Goal: Register for event/course

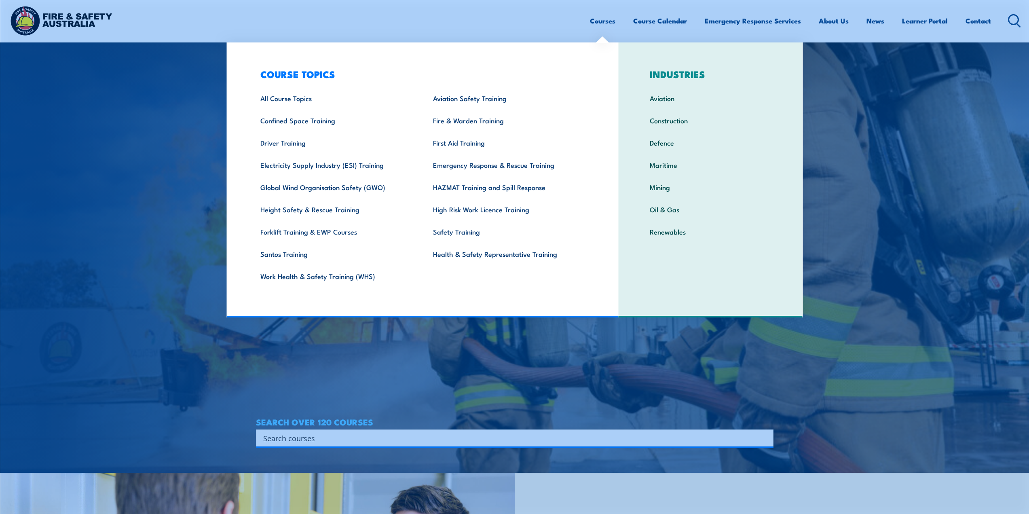
scroll to position [41, 0]
click at [456, 139] on link "First Aid Training" at bounding box center [506, 142] width 173 height 22
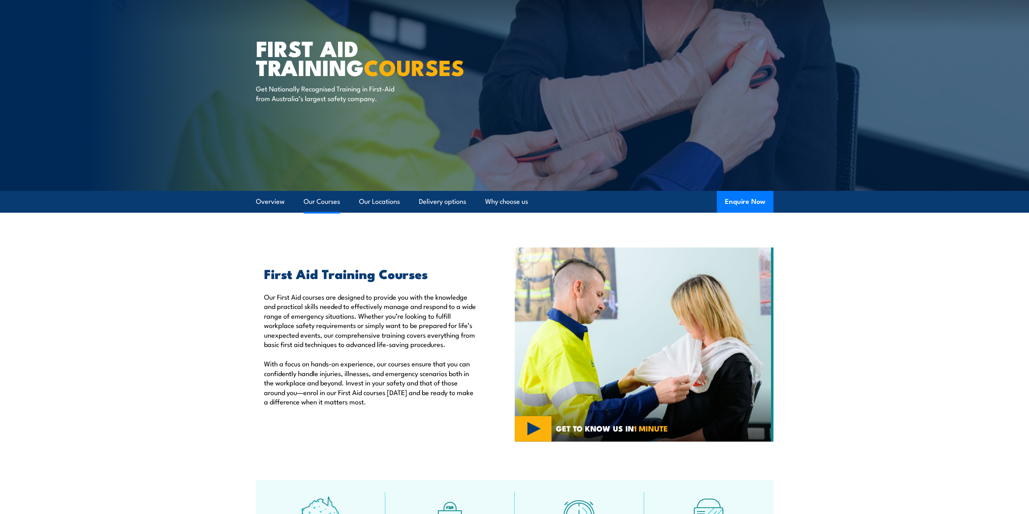
click at [327, 200] on link "Our Courses" at bounding box center [322, 201] width 36 height 21
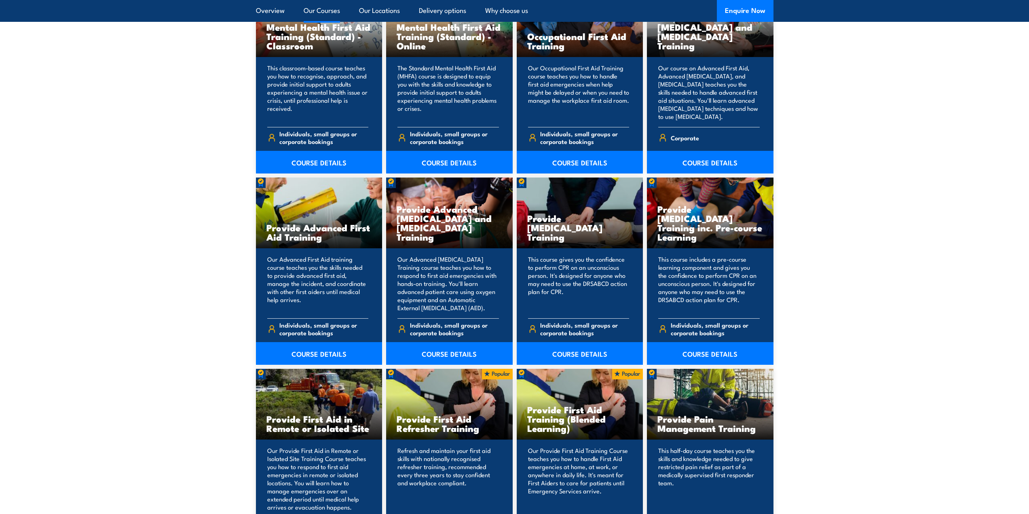
scroll to position [893, 0]
click at [440, 404] on div "Provide First Aid Refresher Training" at bounding box center [449, 403] width 127 height 71
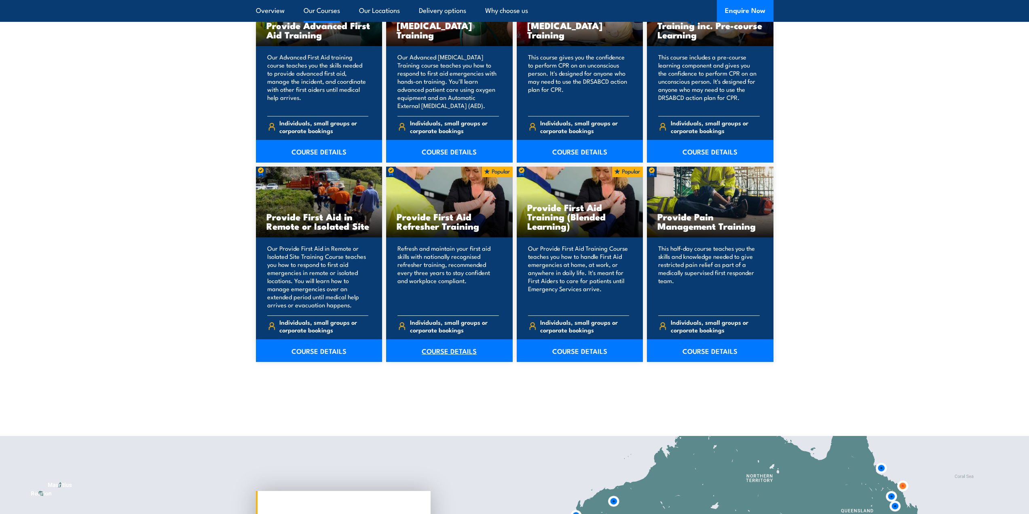
scroll to position [1095, 0]
click at [444, 348] on link "COURSE DETAILS" at bounding box center [449, 350] width 127 height 23
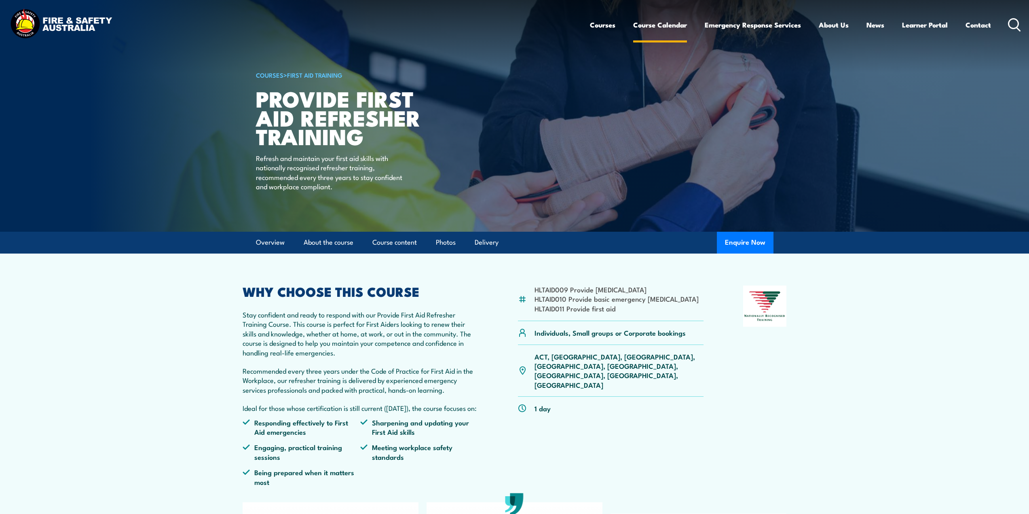
click at [650, 23] on link "Course Calendar" at bounding box center [660, 24] width 54 height 21
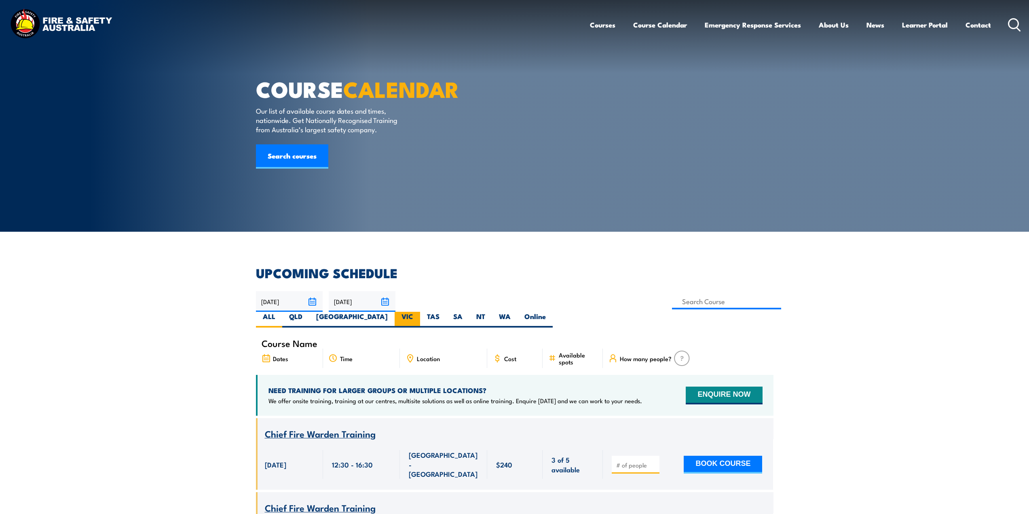
click at [420, 312] on label "VIC" at bounding box center [407, 320] width 25 height 16
click at [418, 312] on input "VIC" at bounding box center [415, 314] width 5 height 5
radio input "true"
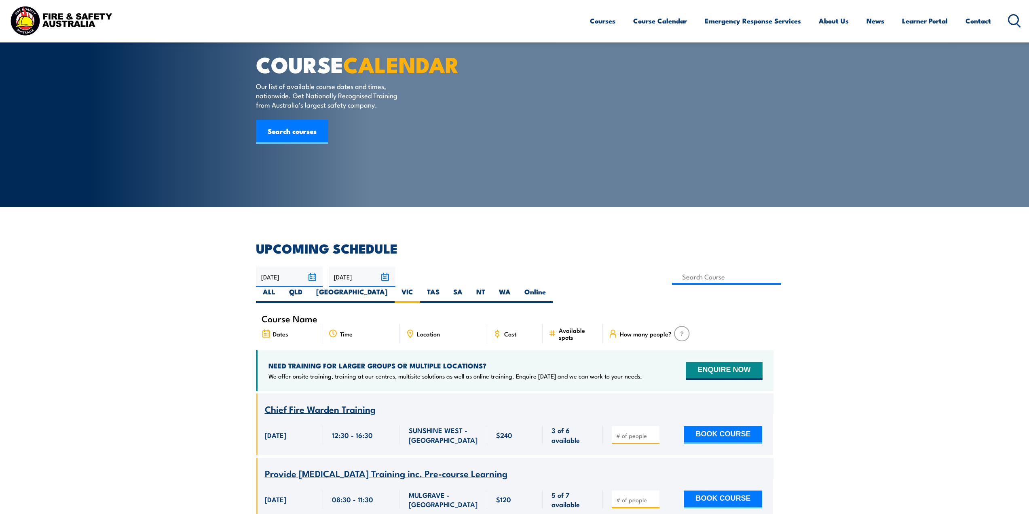
scroll to position [24, 0]
click at [290, 144] on link "Search courses" at bounding box center [292, 132] width 72 height 24
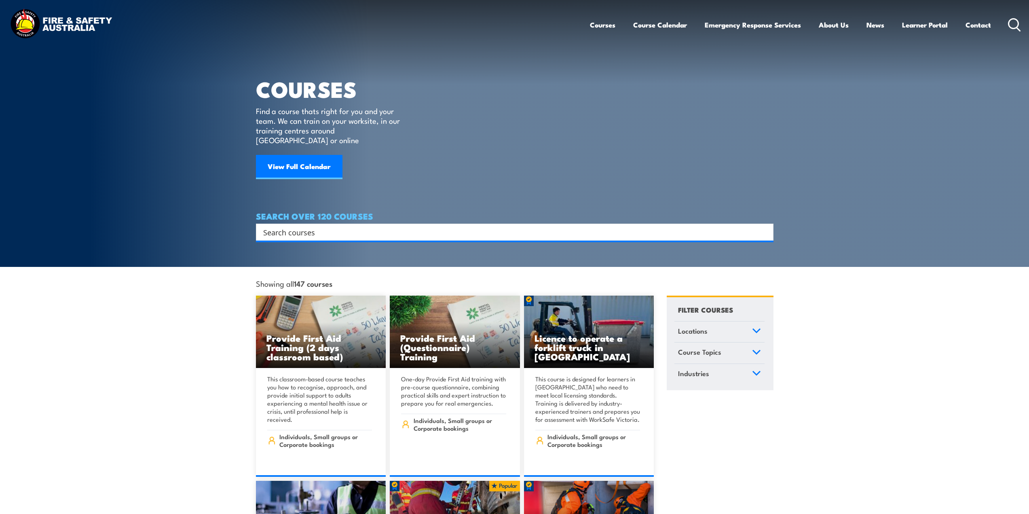
click at [330, 226] on input "Search input" at bounding box center [509, 232] width 492 height 12
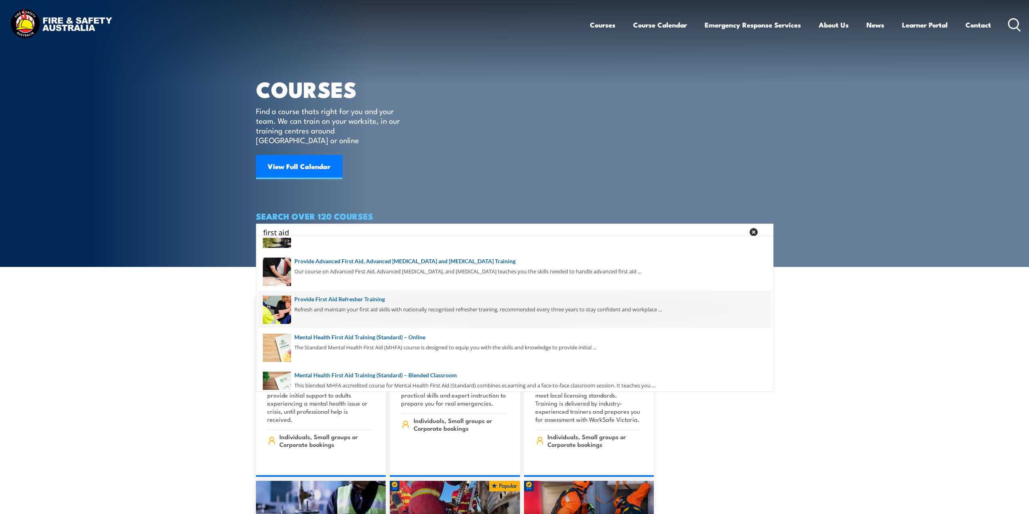
type input "first aid"
click at [344, 302] on span at bounding box center [514, 308] width 513 height 38
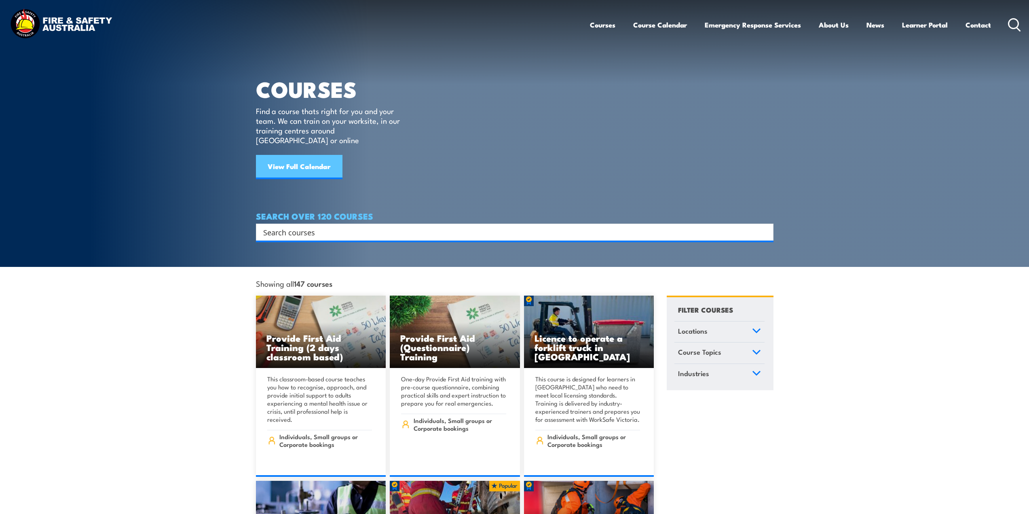
click at [310, 157] on link "View Full Calendar" at bounding box center [299, 167] width 87 height 24
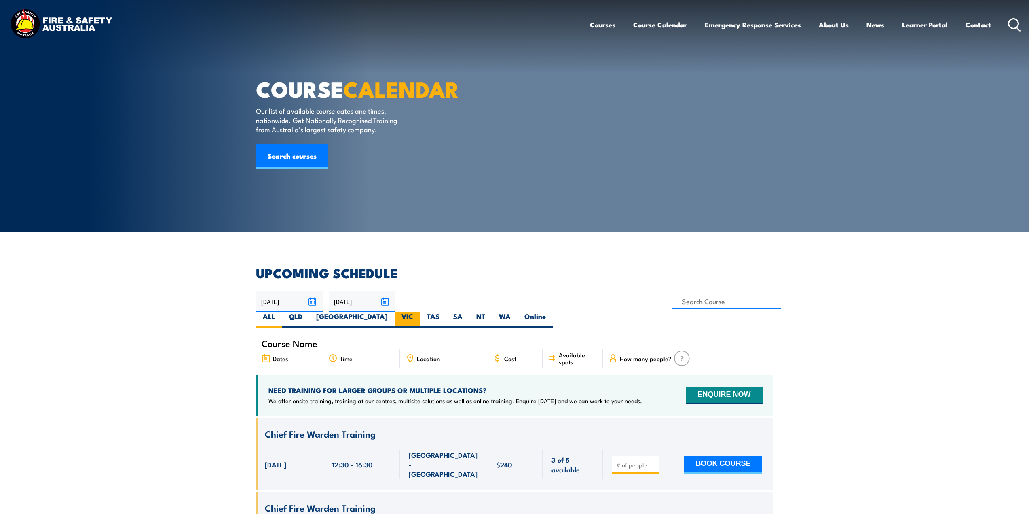
click at [420, 312] on label "VIC" at bounding box center [407, 320] width 25 height 16
click at [418, 312] on input "VIC" at bounding box center [415, 314] width 5 height 5
radio input "true"
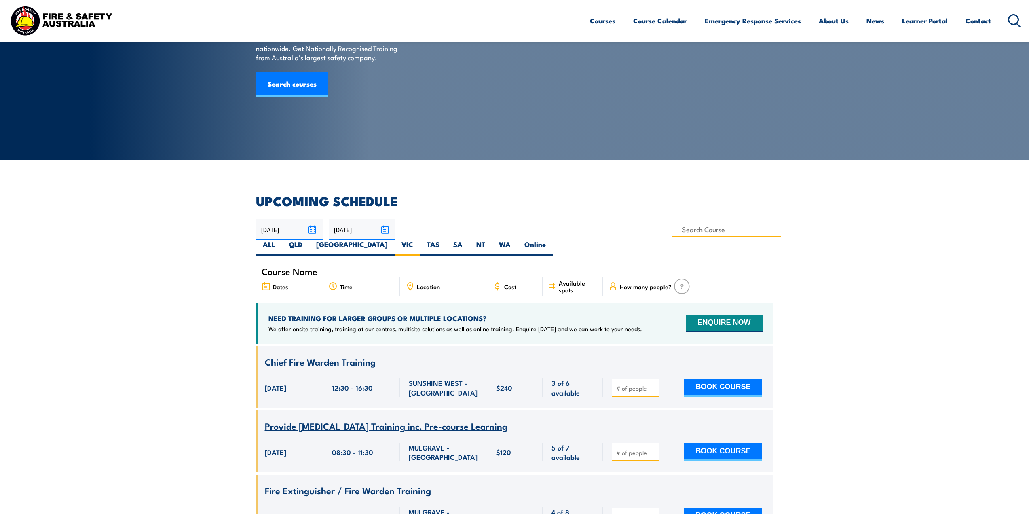
click at [672, 236] on input at bounding box center [727, 230] width 110 height 16
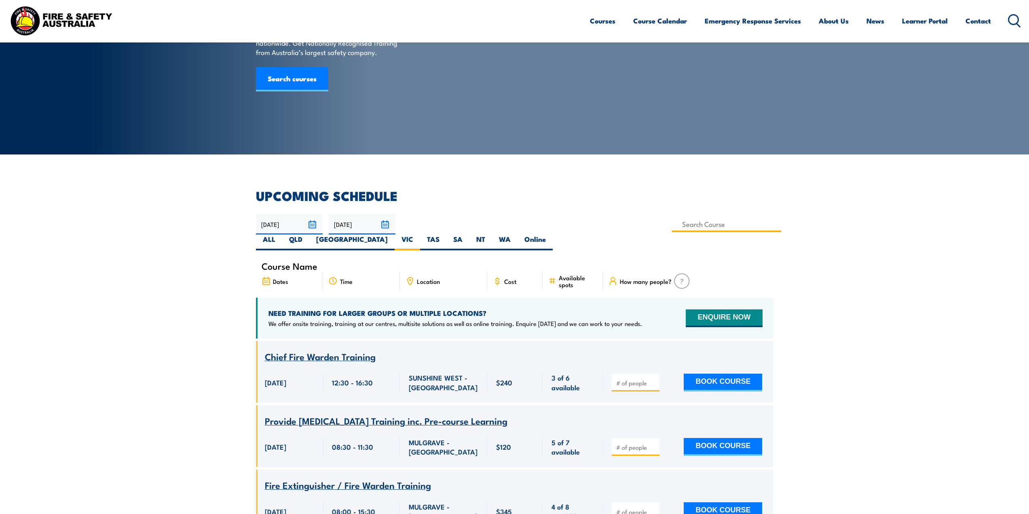
scroll to position [78, 0]
click at [672, 224] on input at bounding box center [727, 224] width 110 height 16
type input "Provide First Aid Refresher Training"
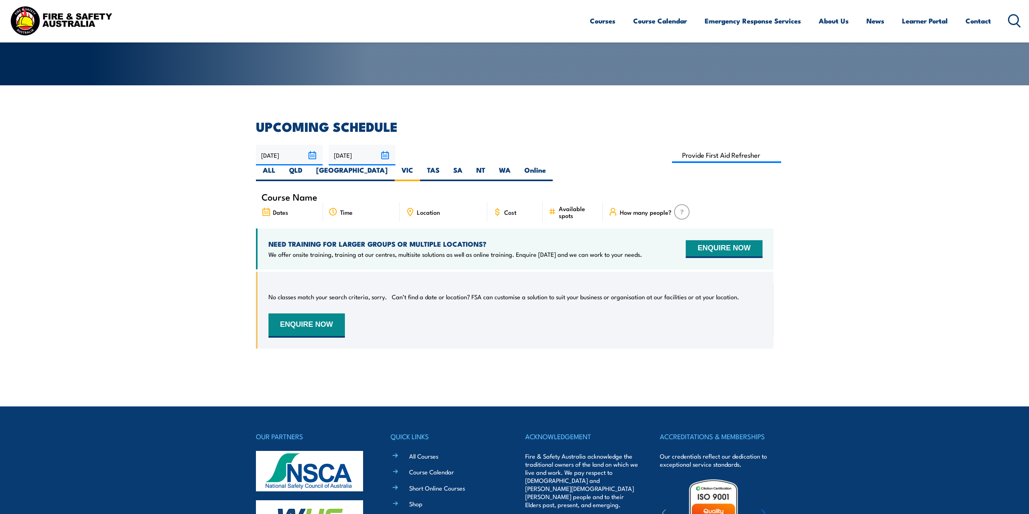
scroll to position [146, 0]
click at [672, 154] on input at bounding box center [727, 156] width 110 height 16
type input "Provide First Aid Training (Blended Learning)"
